Goal: Transaction & Acquisition: Purchase product/service

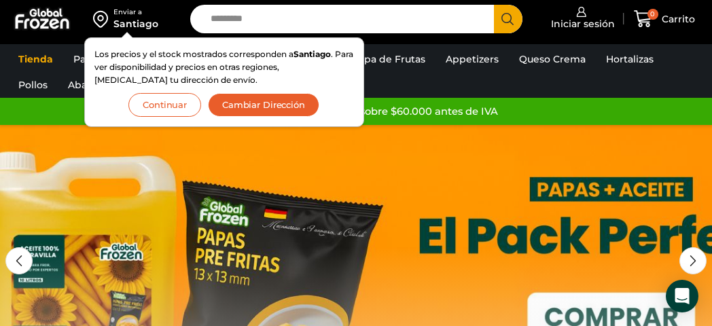
click at [189, 113] on button "Continuar" at bounding box center [164, 105] width 73 height 24
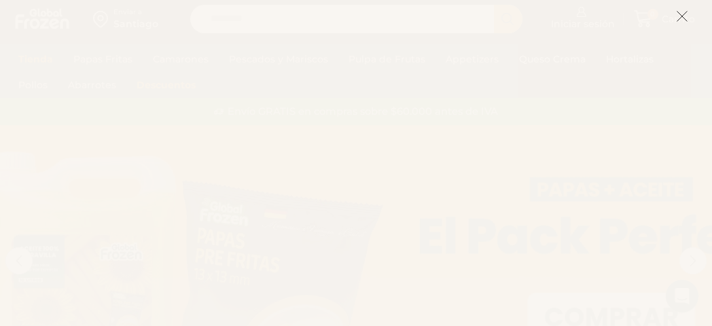
click at [682, 16] on icon at bounding box center [682, 16] width 12 height 12
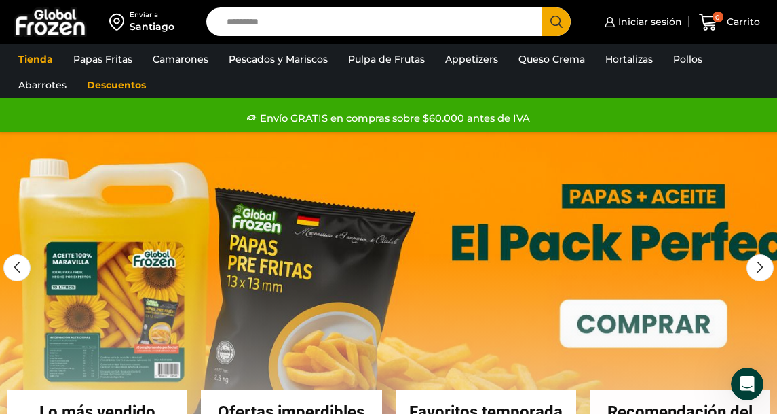
click at [660, 255] on link "1 / 3" at bounding box center [388, 335] width 777 height 407
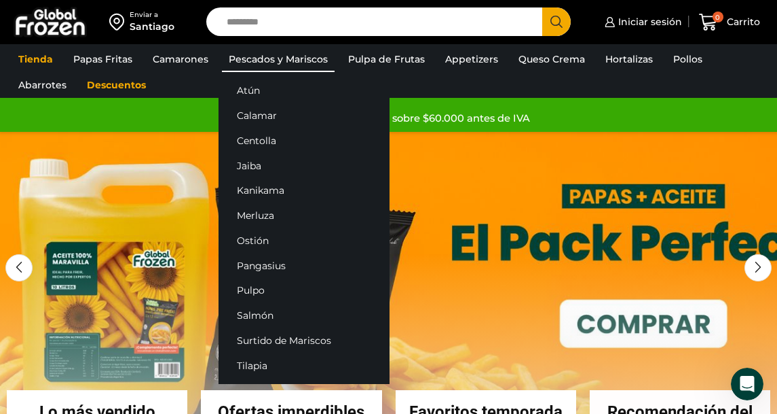
click at [319, 57] on link "Pescados y Mariscos" at bounding box center [278, 59] width 113 height 26
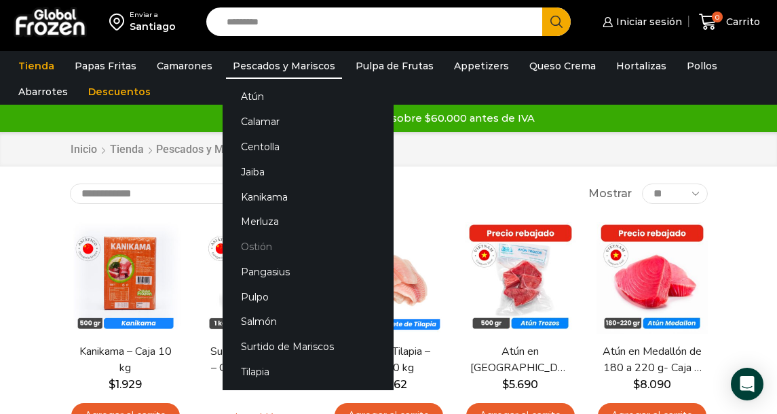
click at [252, 250] on link "Ostión" at bounding box center [308, 246] width 171 height 25
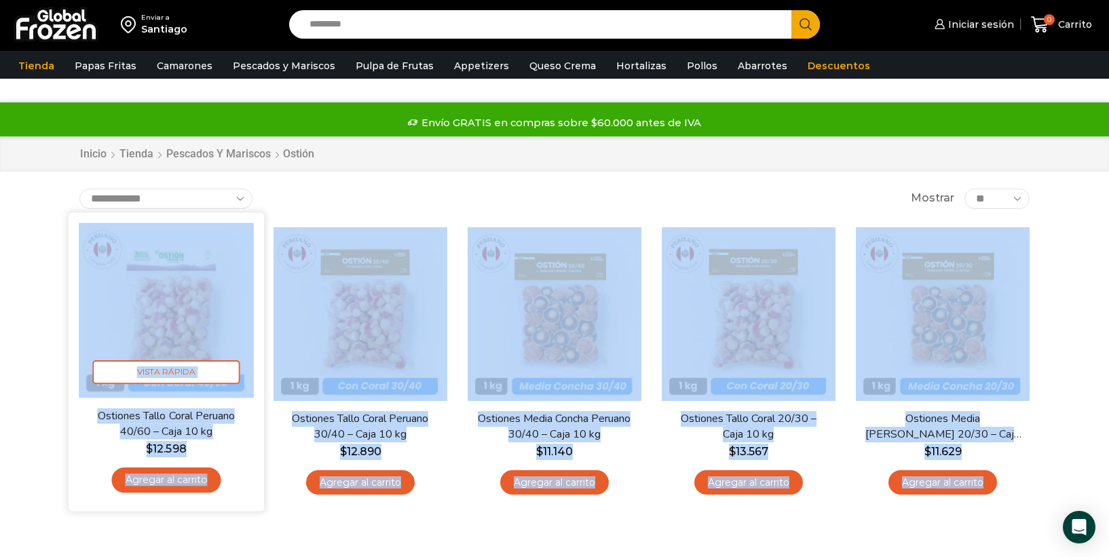
drag, startPoint x: 999, startPoint y: 505, endPoint x: 88, endPoint y: 272, distance: 941.2
click at [88, 272] on div "Enviar a Santiago Search input Search Iniciar sesión" at bounding box center [554, 313] width 1109 height 627
copy div "Vista Rápida Ostiones Tallo Coral Peruano 40/60 – Caja 10 kg $ 12.598 Agregar a…"
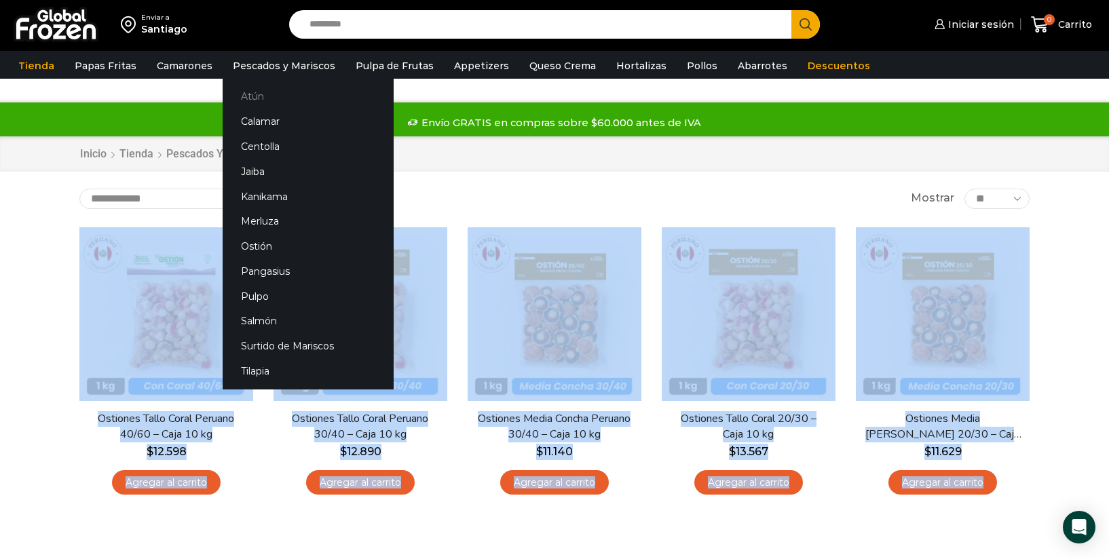
click at [261, 87] on link "Atún" at bounding box center [308, 96] width 171 height 25
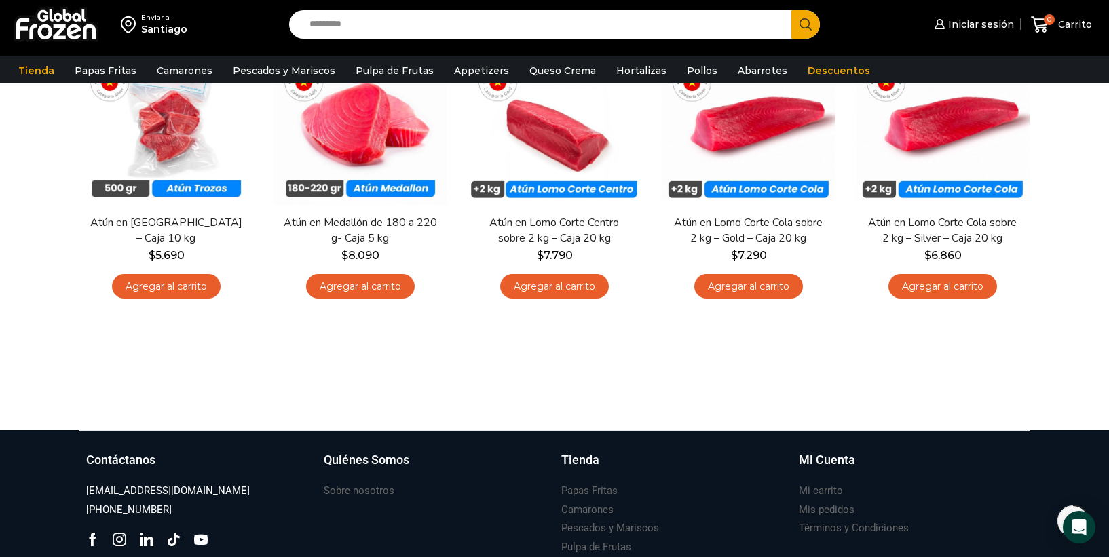
scroll to position [184, 0]
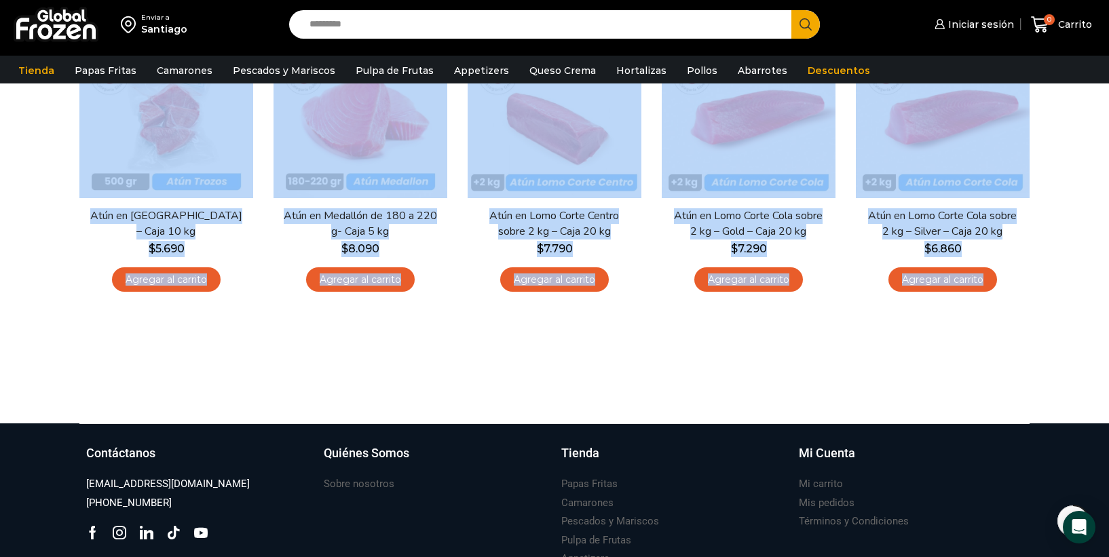
drag, startPoint x: 58, startPoint y: 116, endPoint x: 1082, endPoint y: 271, distance: 1035.6
click at [1083, 270] on div "Enviar a Santiago Search input Search Iniciar sesión" at bounding box center [554, 120] width 1109 height 608
copy div "Vista Rápida Atún en Trozos – Caja 10 kg $ 5.690 Agregar al carrito En stock Vi…"
